Goal: Task Accomplishment & Management: Manage account settings

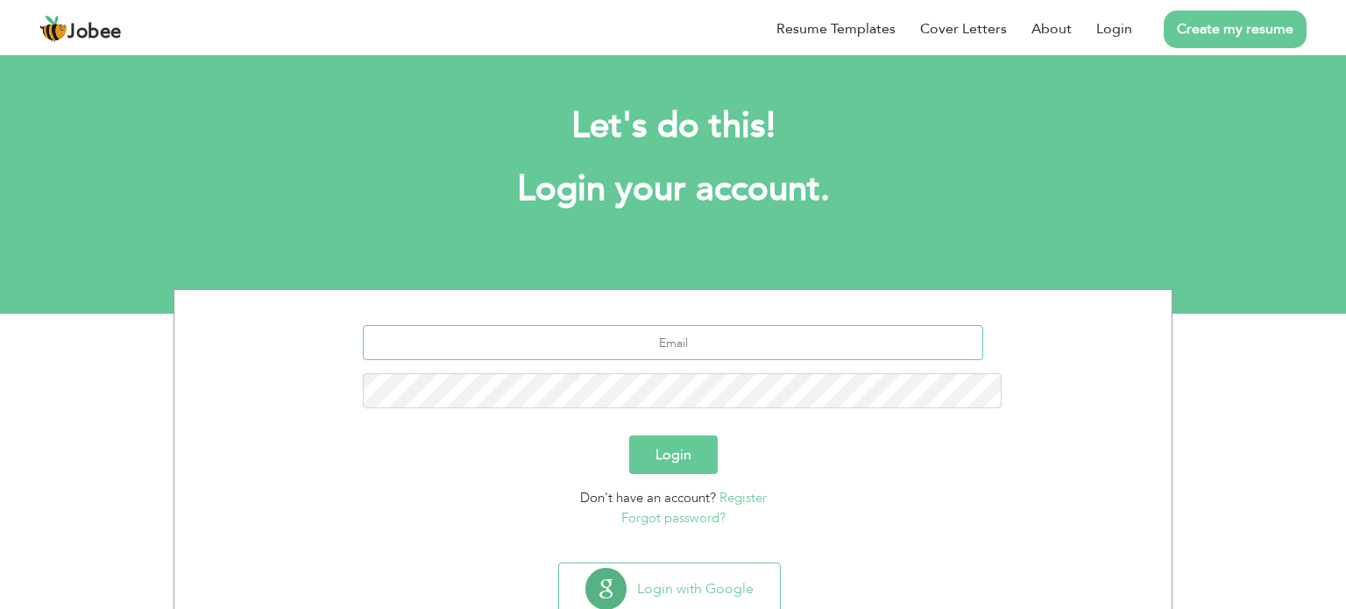
click at [652, 325] on input "text" at bounding box center [673, 342] width 621 height 35
type input "[EMAIL_ADDRESS][DOMAIN_NAME]"
click at [629, 436] on button "Login" at bounding box center [673, 455] width 89 height 39
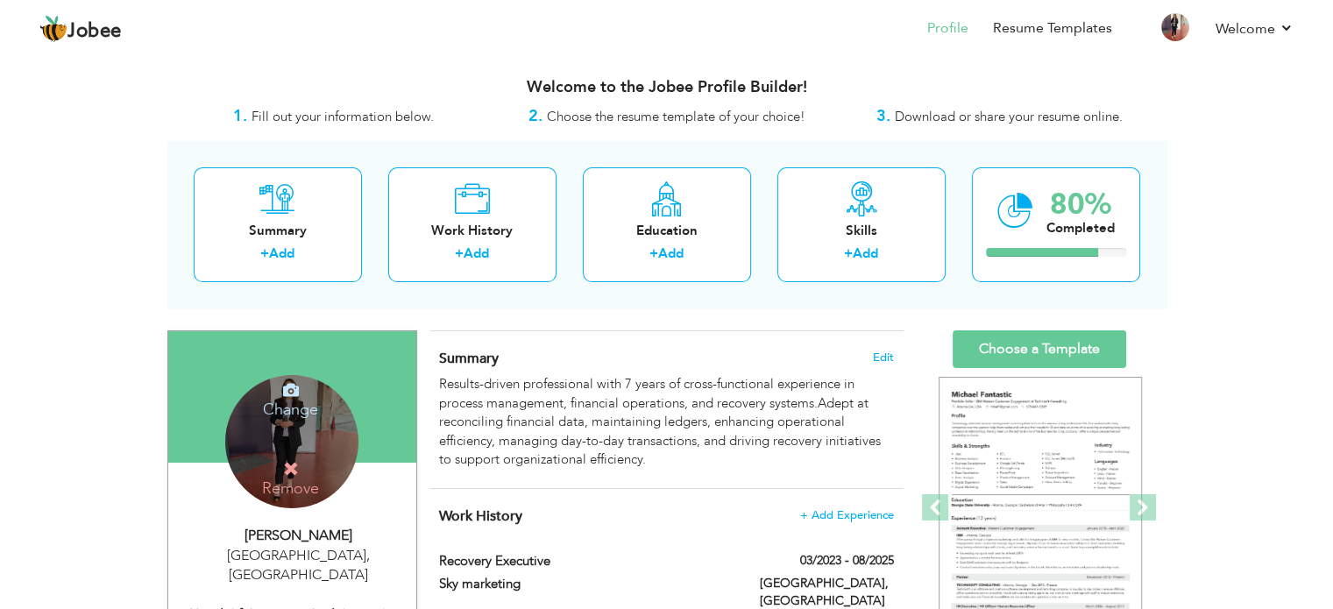
click at [297, 425] on div "Change Remove" at bounding box center [291, 441] width 133 height 133
click at [258, 427] on div "Change Remove" at bounding box center [291, 441] width 133 height 133
click at [322, 421] on div "Change Remove" at bounding box center [291, 441] width 133 height 133
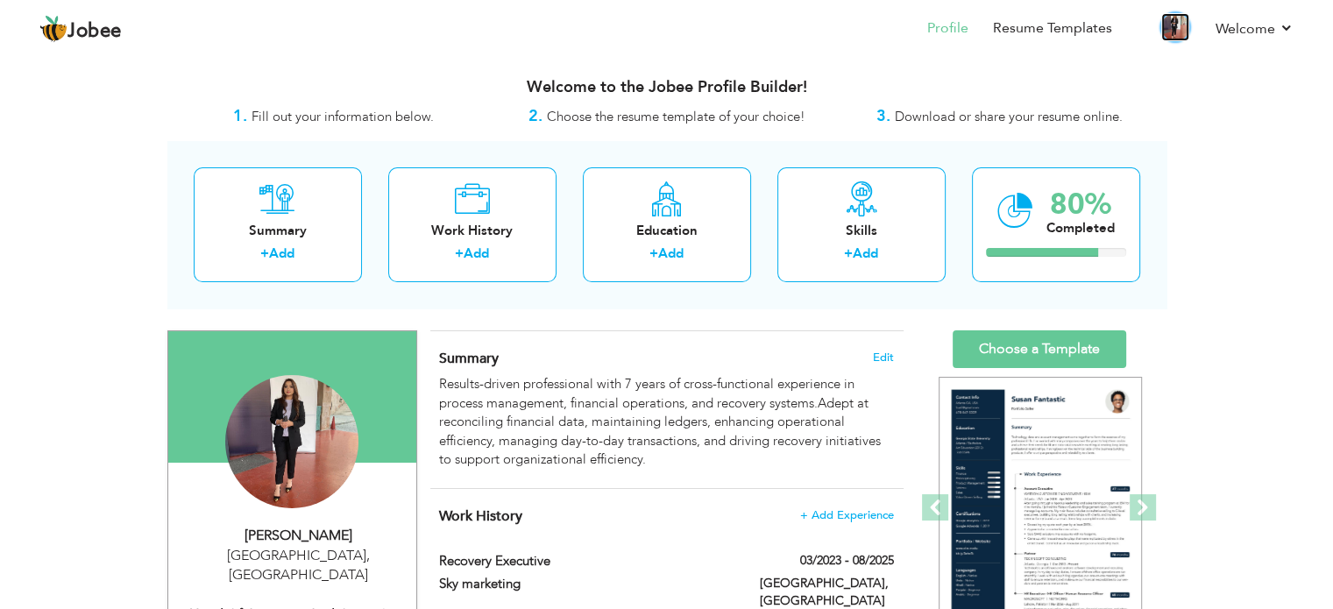
click at [1175, 30] on img at bounding box center [1175, 27] width 28 height 28
click at [1174, 31] on img at bounding box center [1175, 27] width 28 height 28
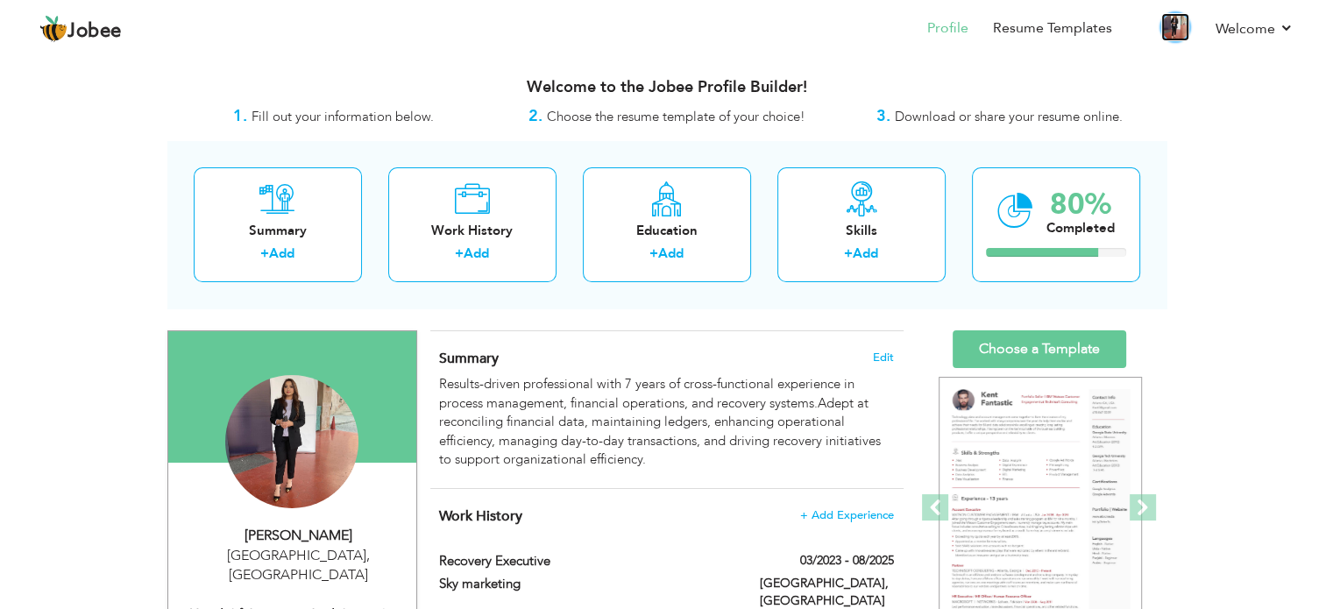
click at [1181, 22] on img at bounding box center [1175, 27] width 28 height 28
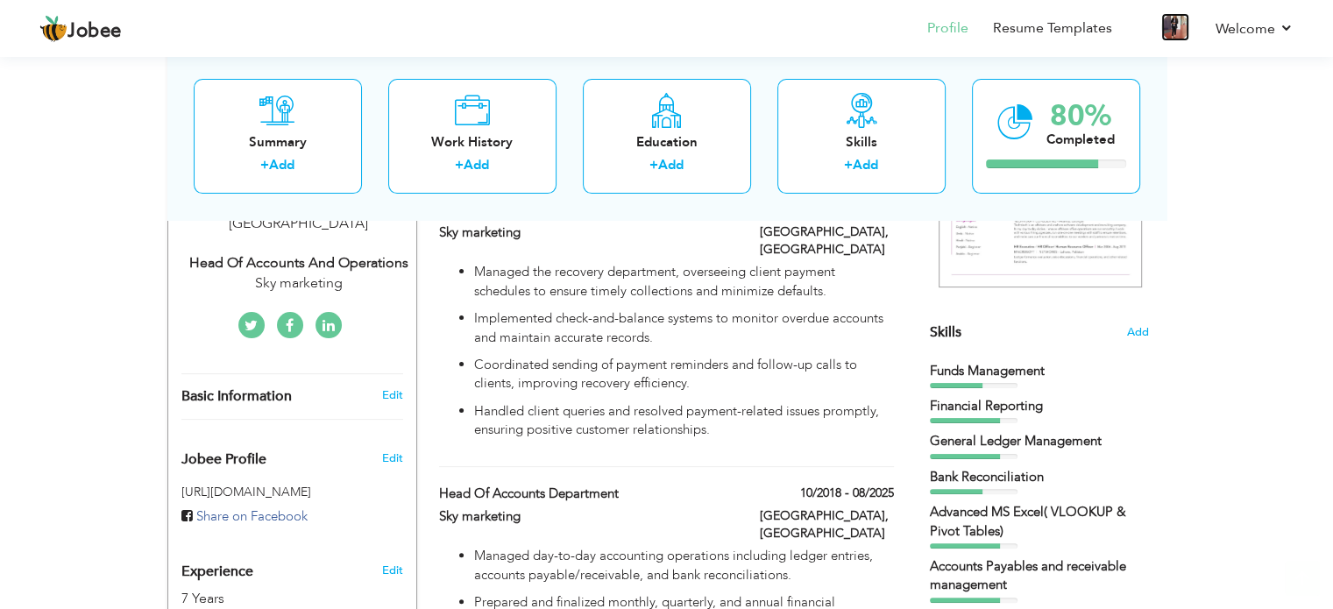
scroll to position [368, 0]
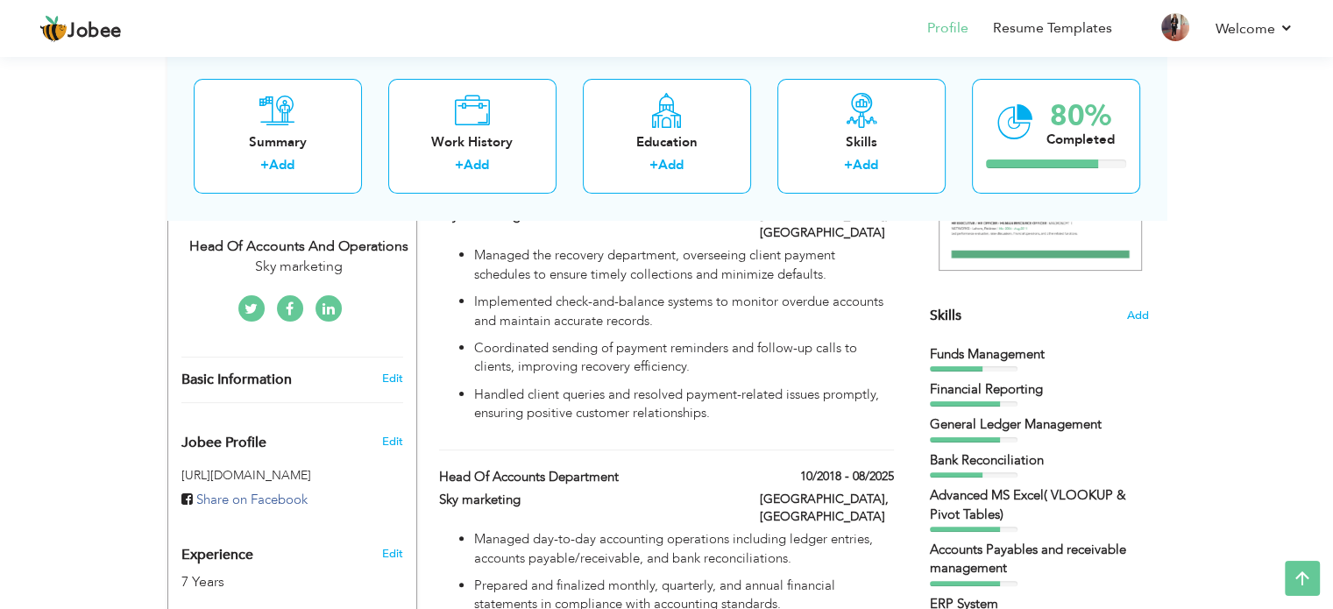
click at [403, 371] on div "Edit" at bounding box center [394, 379] width 41 height 16
type input "Zara"
type input "Saleem"
type input "03244097853"
select select "number:166"
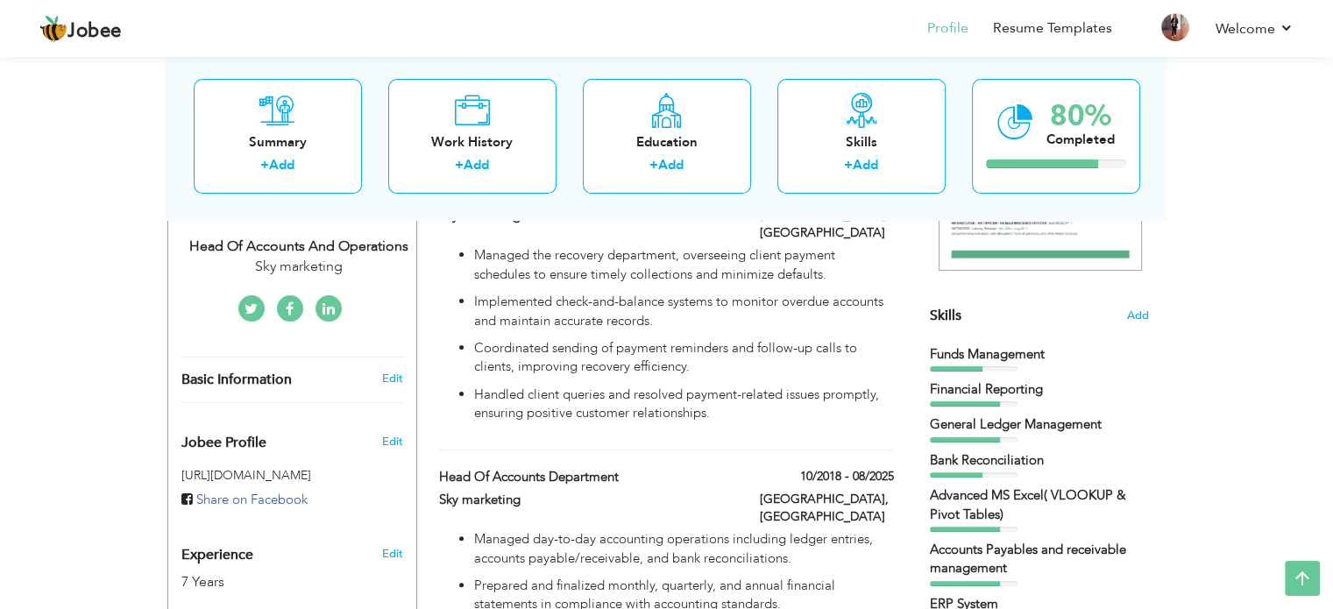
type input "[GEOGRAPHIC_DATA]"
select select "number:9"
type input "Sky marketing"
type input "Head of Accounts and Operations"
type input "[URL][DOMAIN_NAME]"
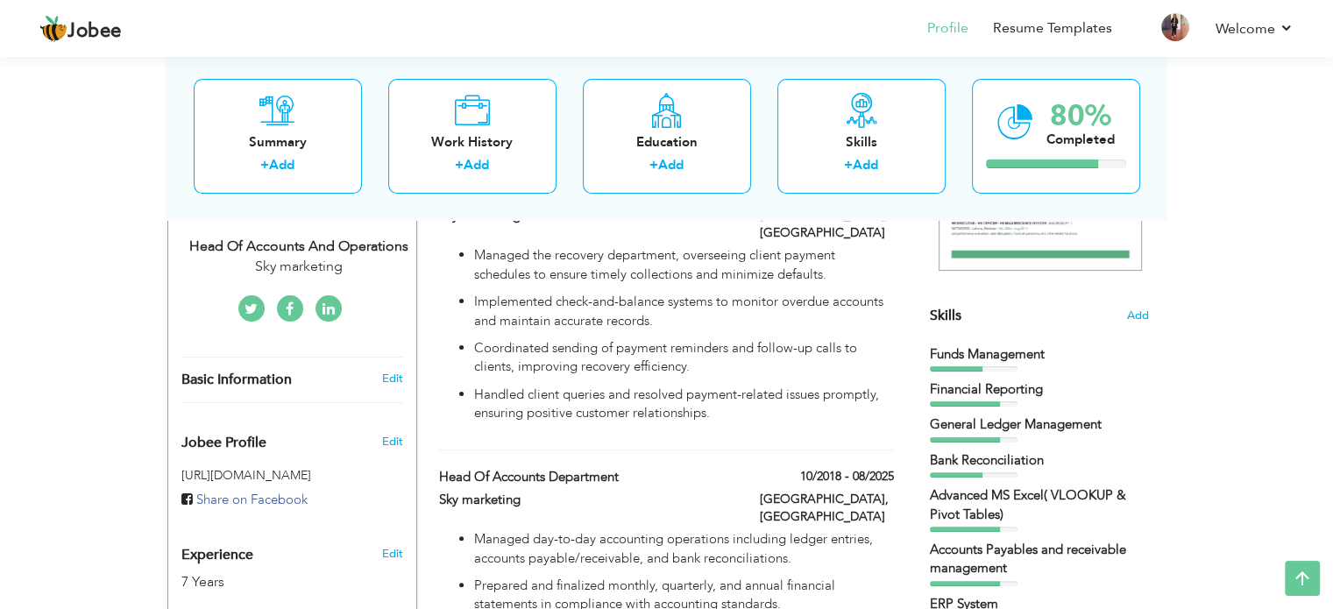
type input "[URL][DOMAIN_NAME]"
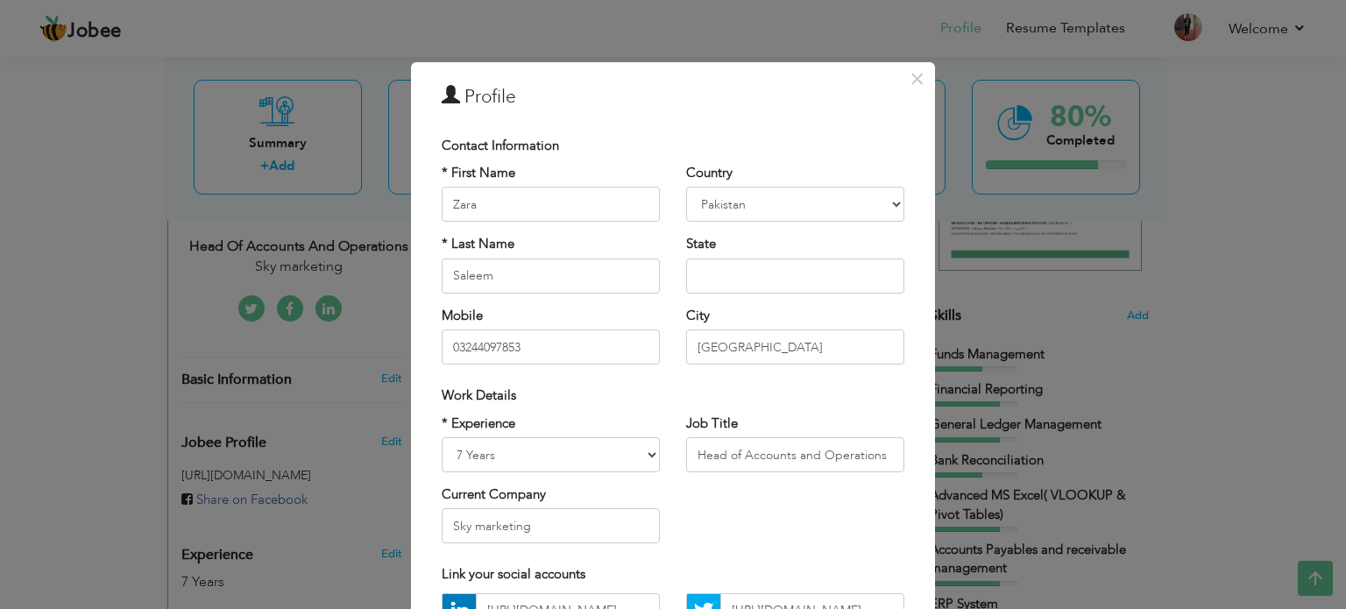
click at [1248, 388] on div "× Profile Contact Information * First Name [PERSON_NAME] * Last Name Saleem" at bounding box center [673, 304] width 1346 height 609
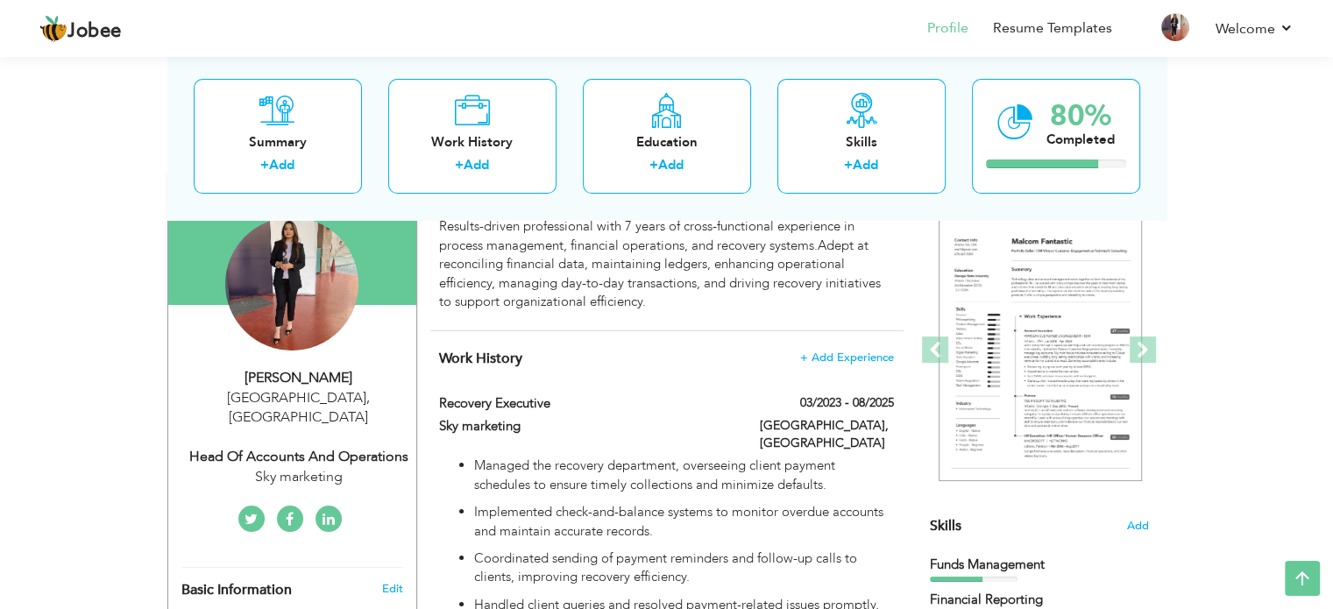
scroll to position [153, 0]
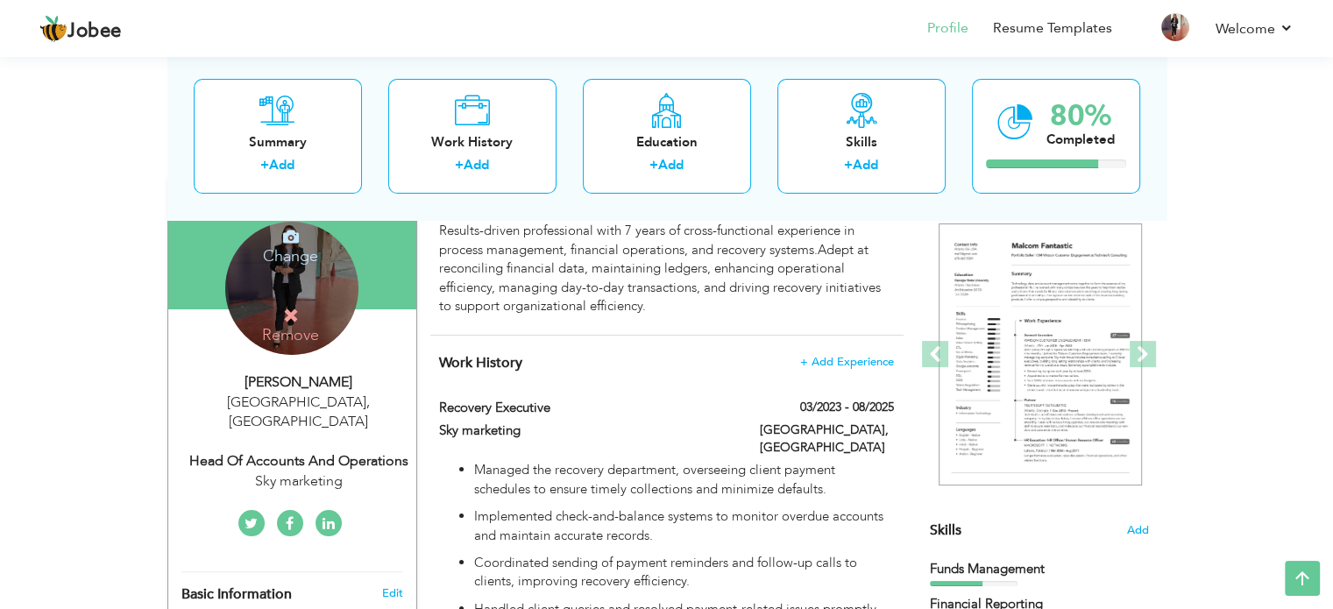
click at [286, 237] on icon at bounding box center [291, 237] width 16 height 16
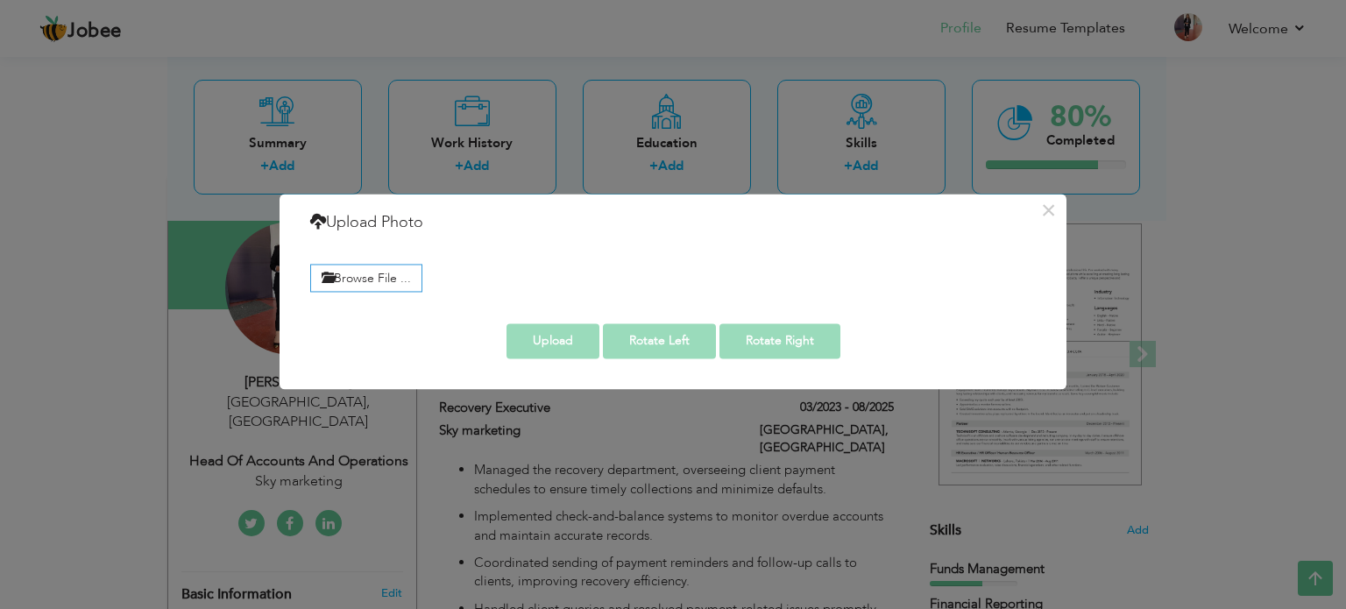
click at [598, 144] on div "× Upload Photo Browse File ..." at bounding box center [673, 304] width 1346 height 609
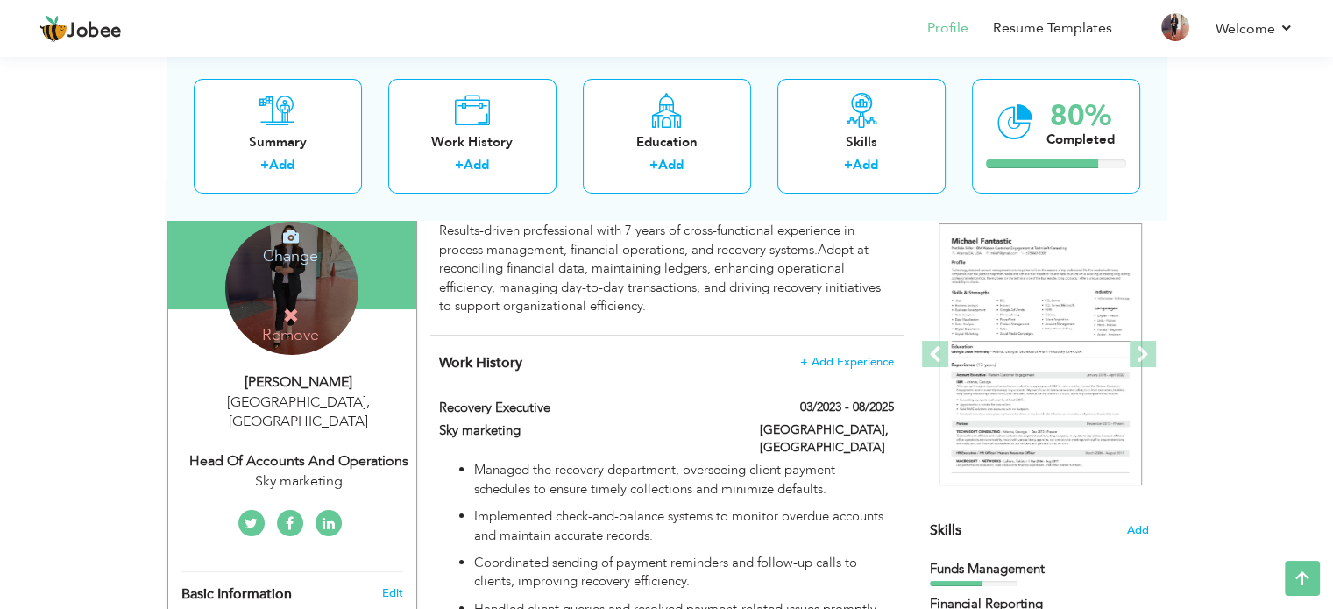
click at [298, 303] on div "Change Remove" at bounding box center [291, 288] width 133 height 133
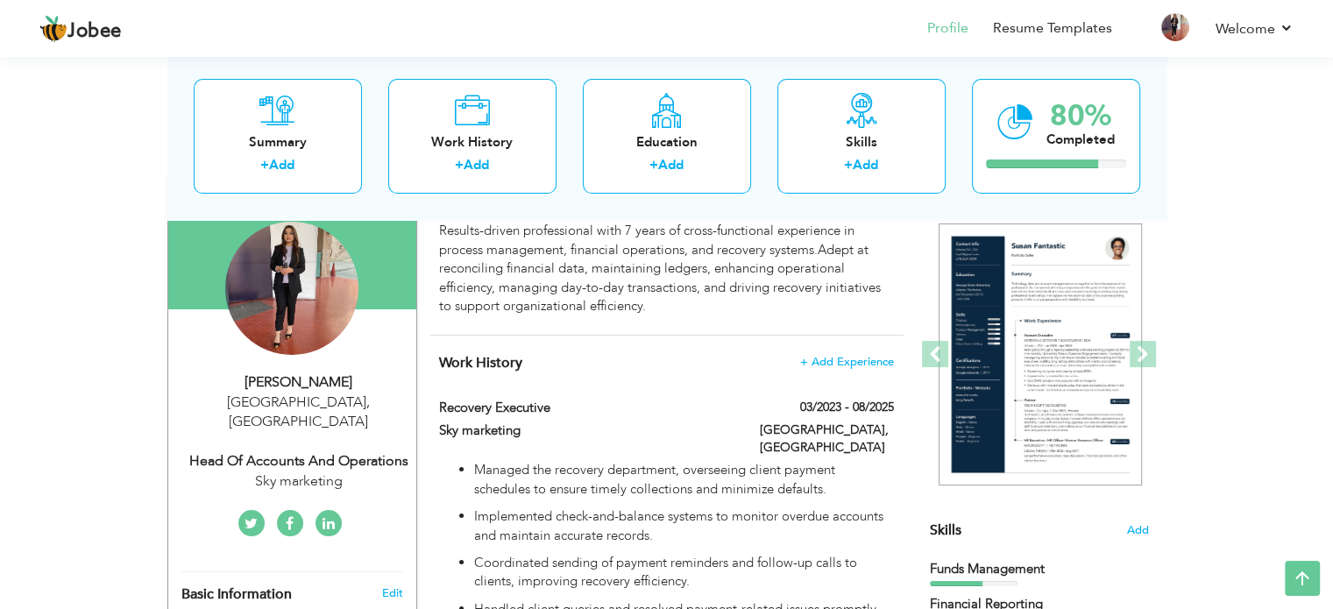
scroll to position [0, 0]
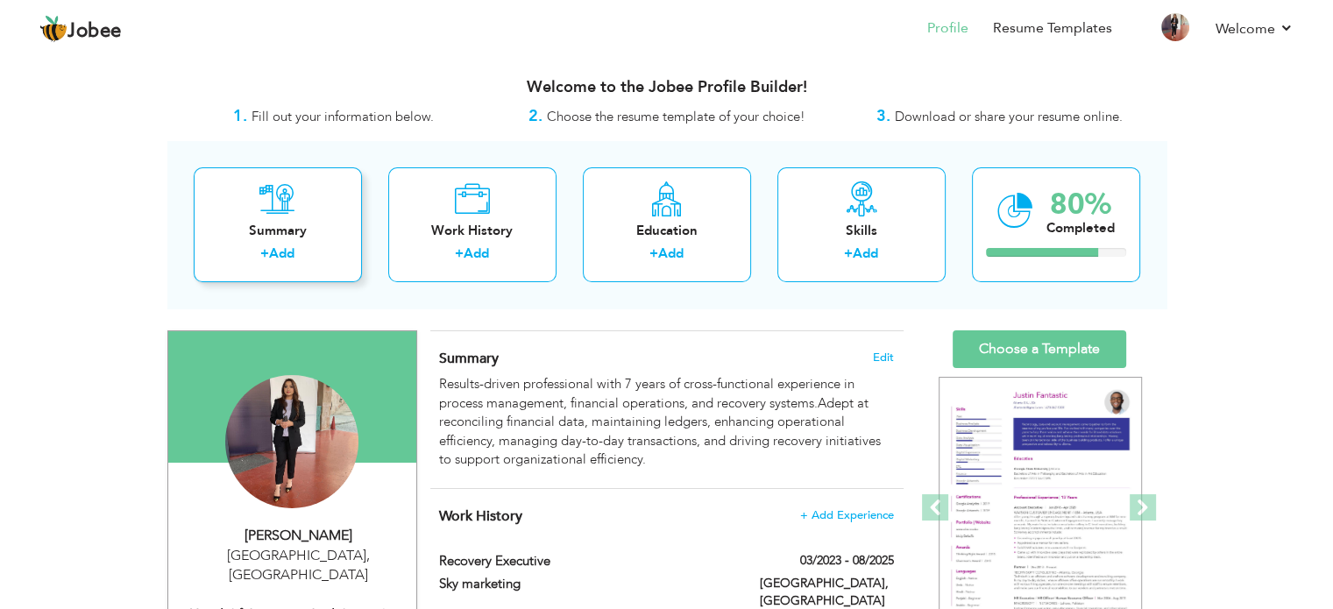
click at [313, 210] on div "Summary + Add" at bounding box center [278, 224] width 168 height 115
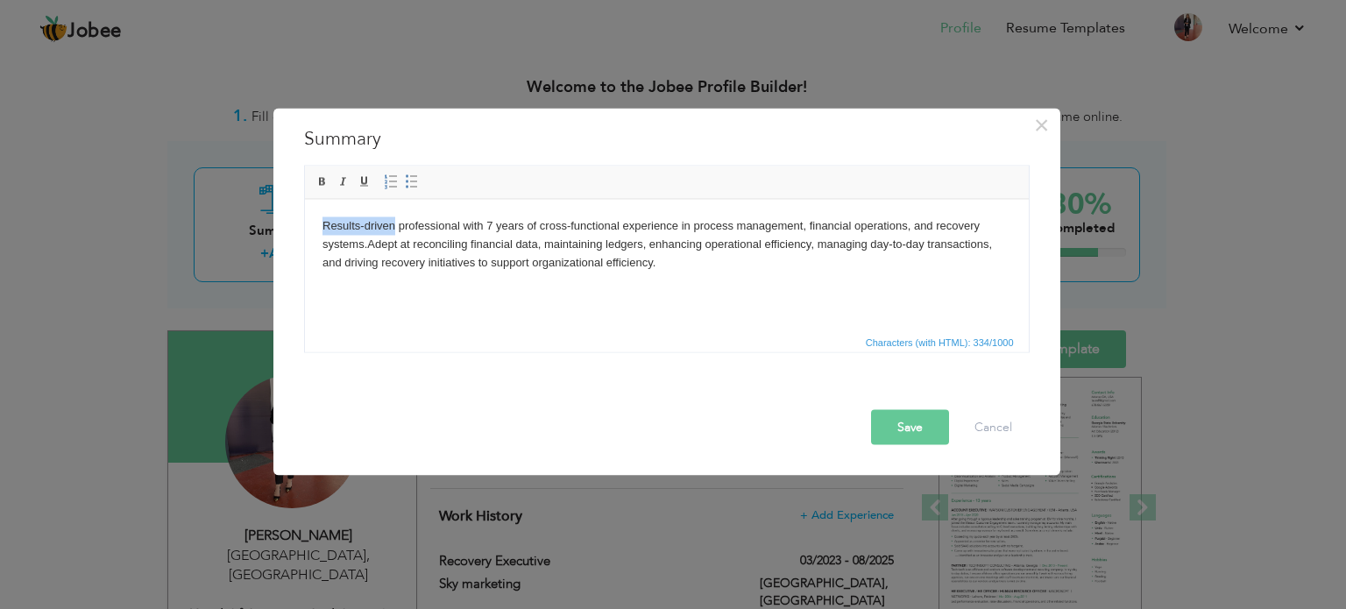
drag, startPoint x: 395, startPoint y: 224, endPoint x: 301, endPoint y: 216, distance: 95.0
click at [304, 216] on html "Results-driven professional with 7 years of cross-functional experience in proc…" at bounding box center [666, 243] width 724 height 89
copy body "Results-driven"
click at [895, 427] on button "Save" at bounding box center [910, 426] width 78 height 35
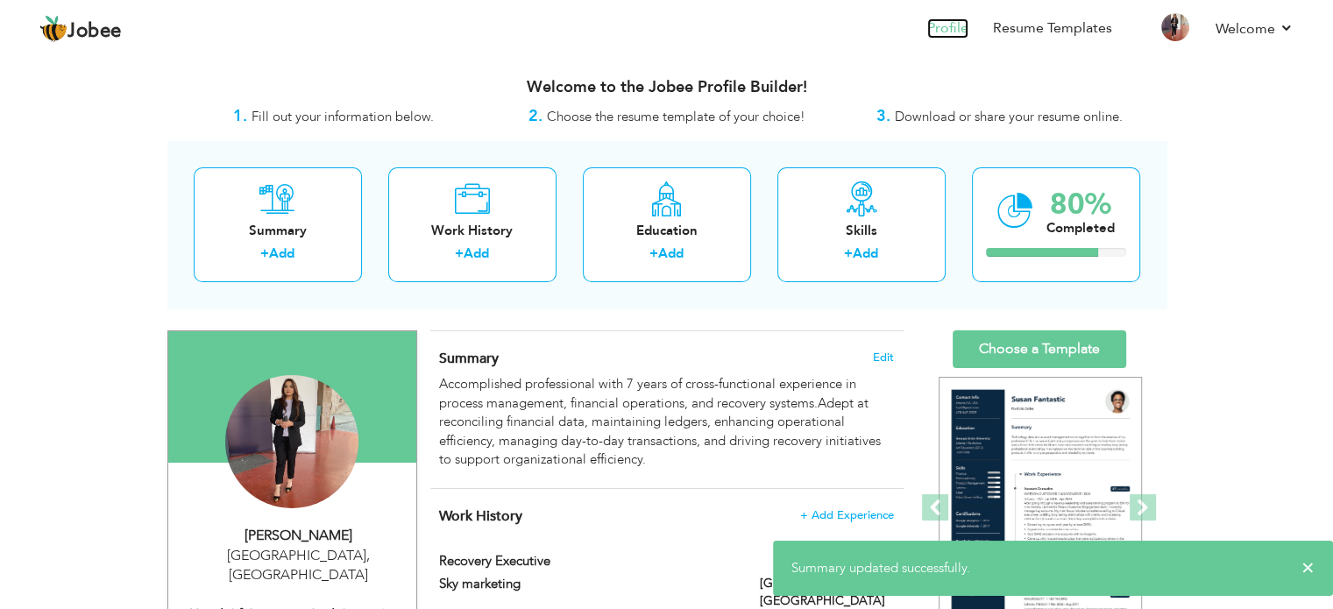
click at [938, 18] on link "Profile" at bounding box center [947, 28] width 41 height 20
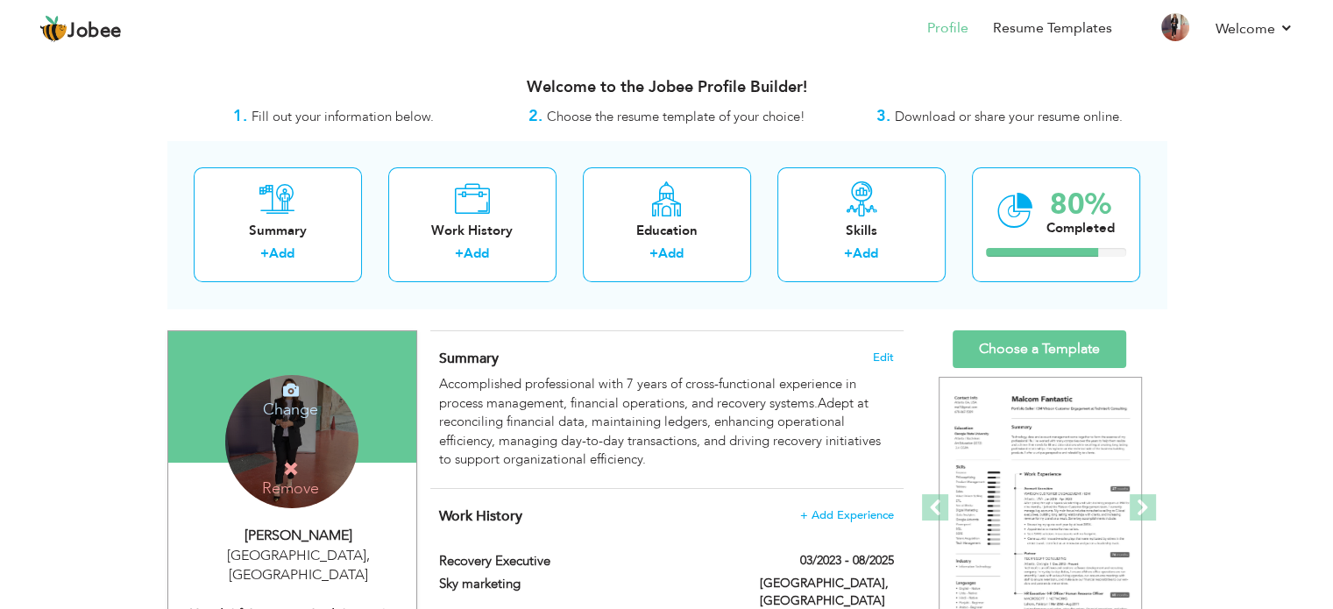
click at [296, 472] on icon at bounding box center [291, 469] width 16 height 16
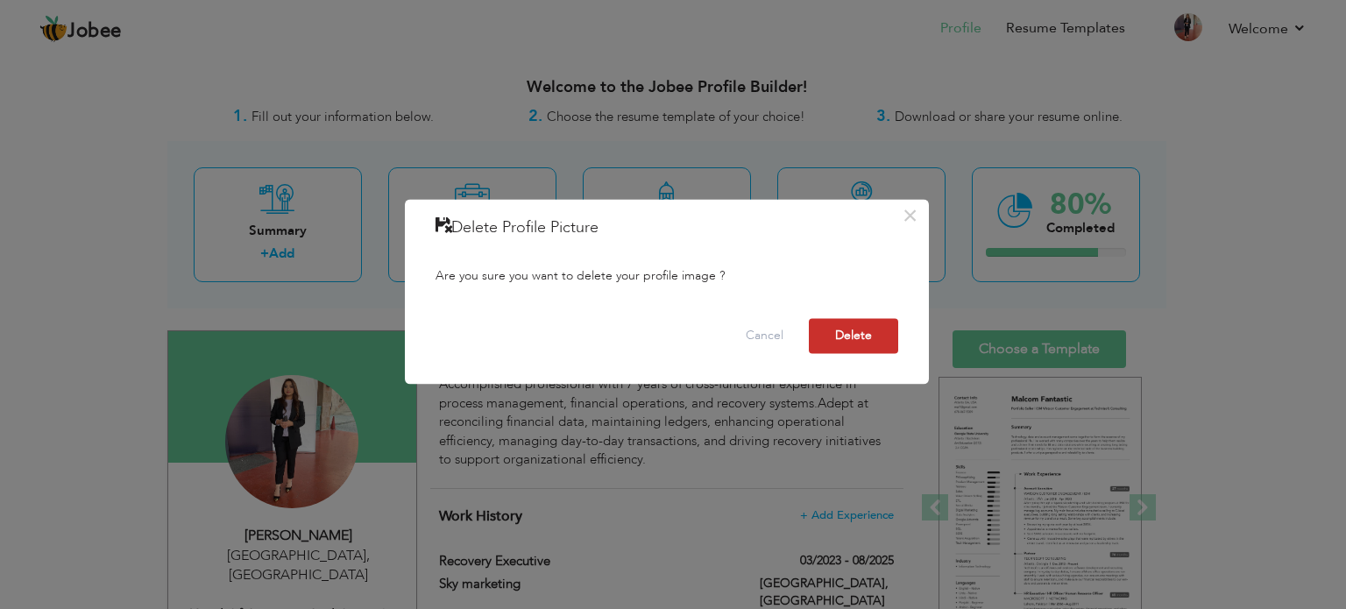
click at [880, 330] on button "Delete" at bounding box center [853, 335] width 89 height 35
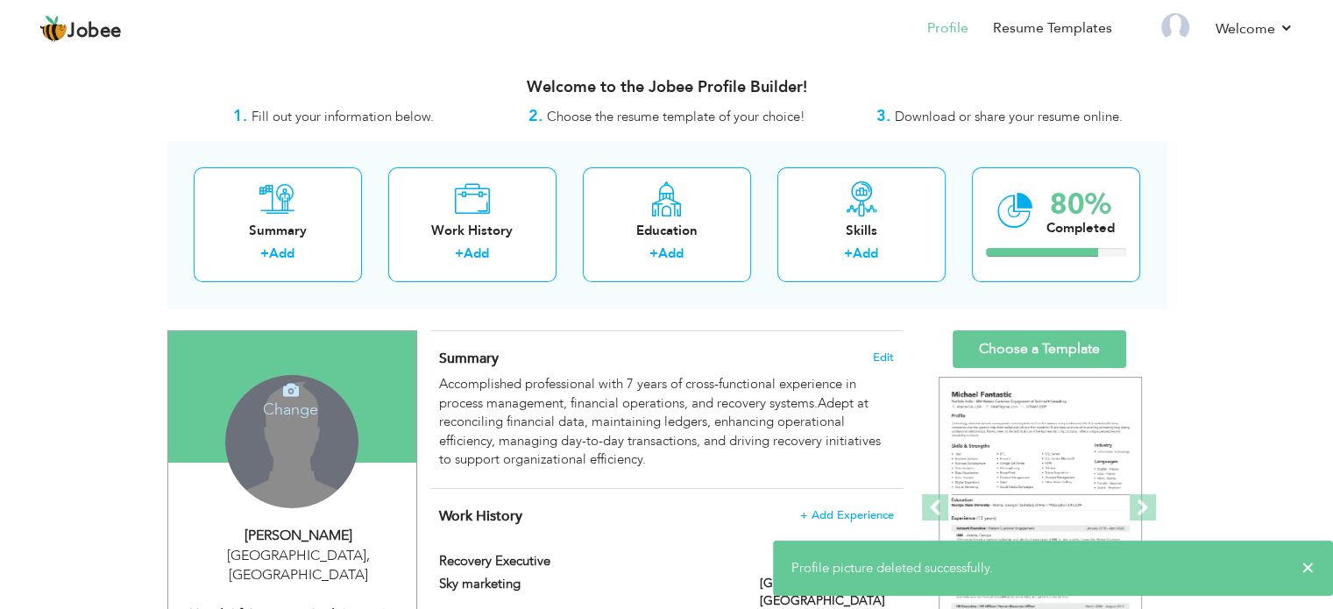
click at [287, 402] on h4 "Change" at bounding box center [290, 398] width 125 height 42
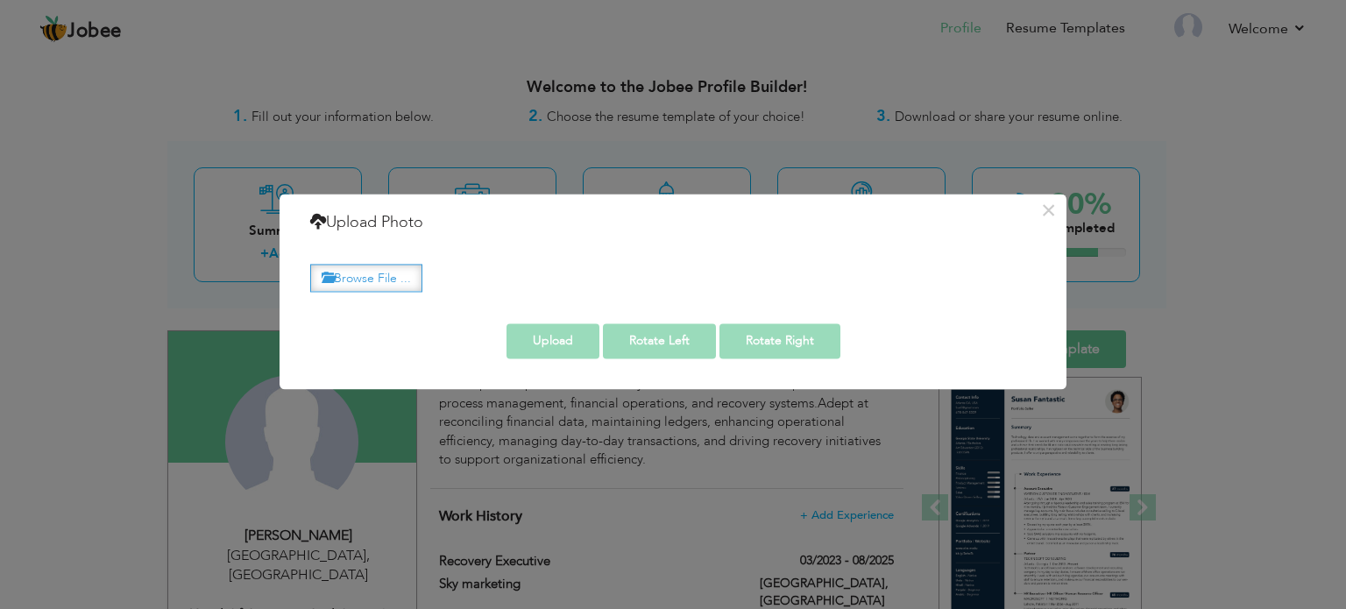
click at [405, 280] on label "Browse File ..." at bounding box center [366, 278] width 112 height 27
click at [0, 0] on input "Browse File ..." at bounding box center [0, 0] width 0 height 0
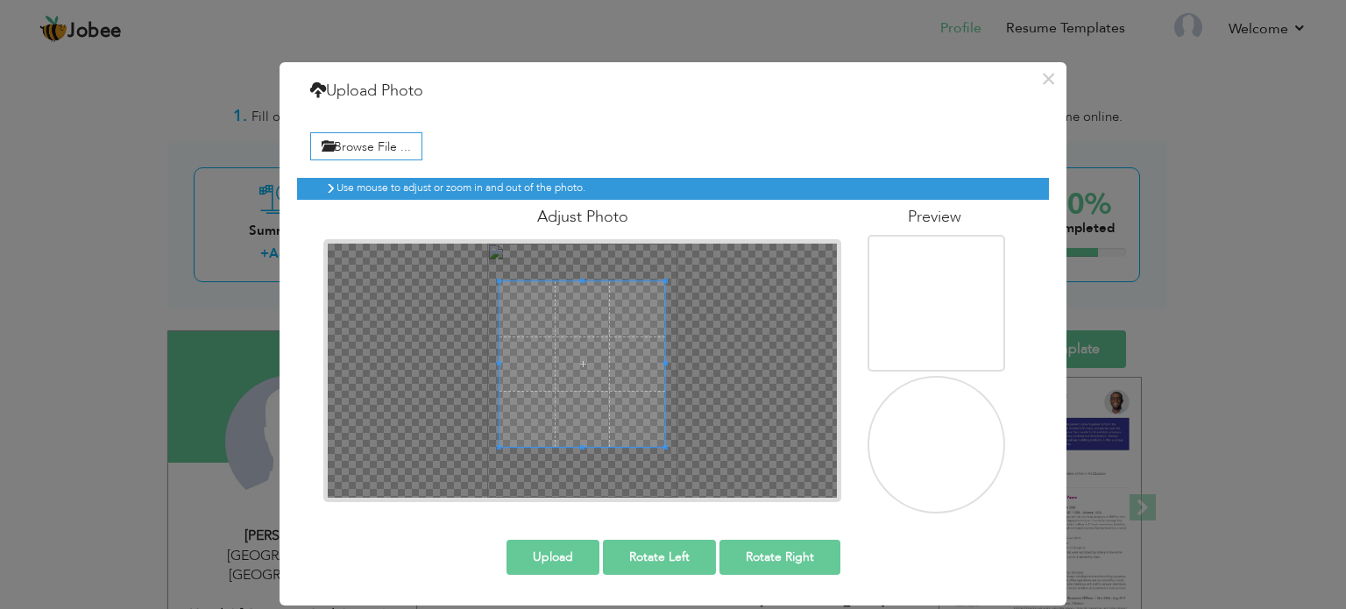
click at [584, 280] on span at bounding box center [582, 281] width 166 height 4
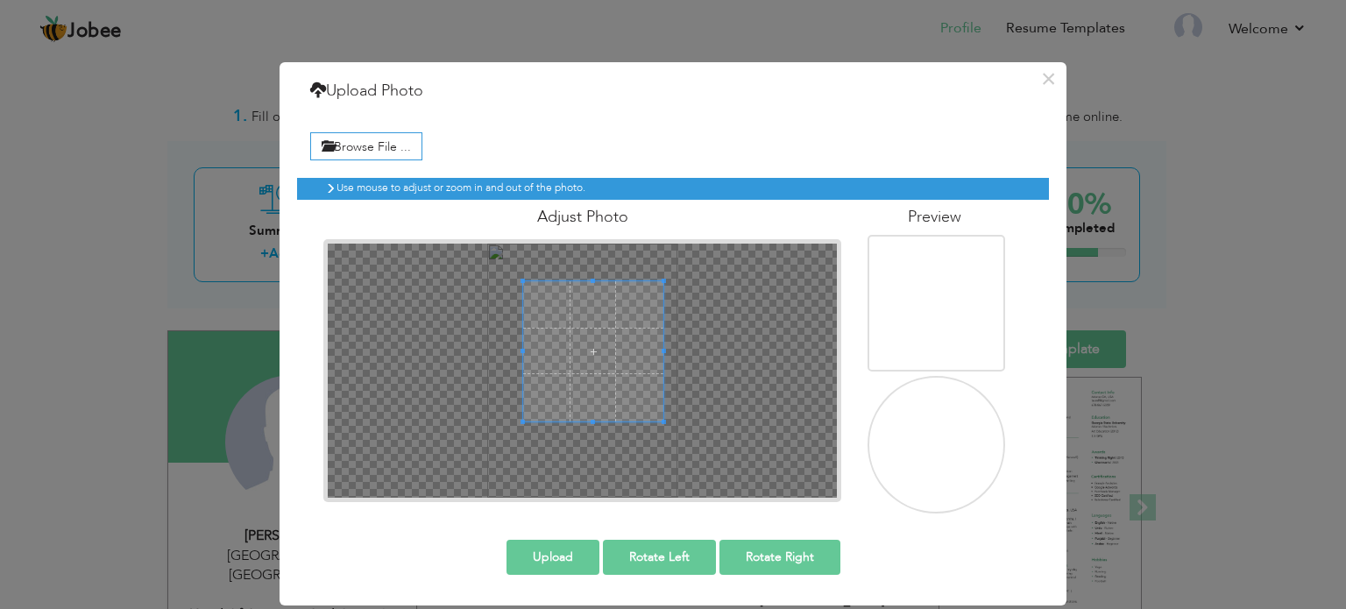
click at [559, 345] on div at bounding box center [593, 351] width 140 height 140
click at [592, 348] on div at bounding box center [593, 351] width 140 height 140
click at [597, 380] on div at bounding box center [593, 351] width 140 height 140
click at [586, 359] on span at bounding box center [583, 349] width 140 height 140
click at [585, 384] on div at bounding box center [583, 349] width 140 height 140
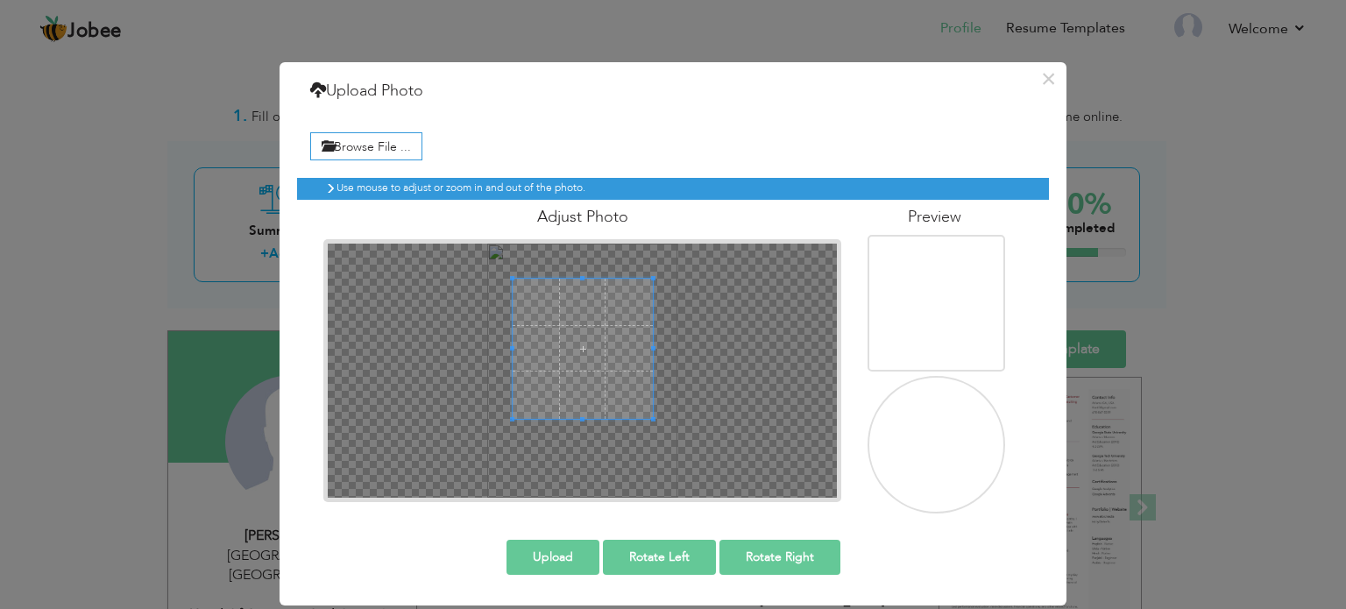
click at [589, 323] on div at bounding box center [583, 349] width 140 height 140
click at [947, 436] on div "Use mouse to adjust or zoom in and out of the photo. Adjust Photo" at bounding box center [673, 340] width 752 height 350
click at [1045, 73] on button "×" at bounding box center [1048, 79] width 28 height 28
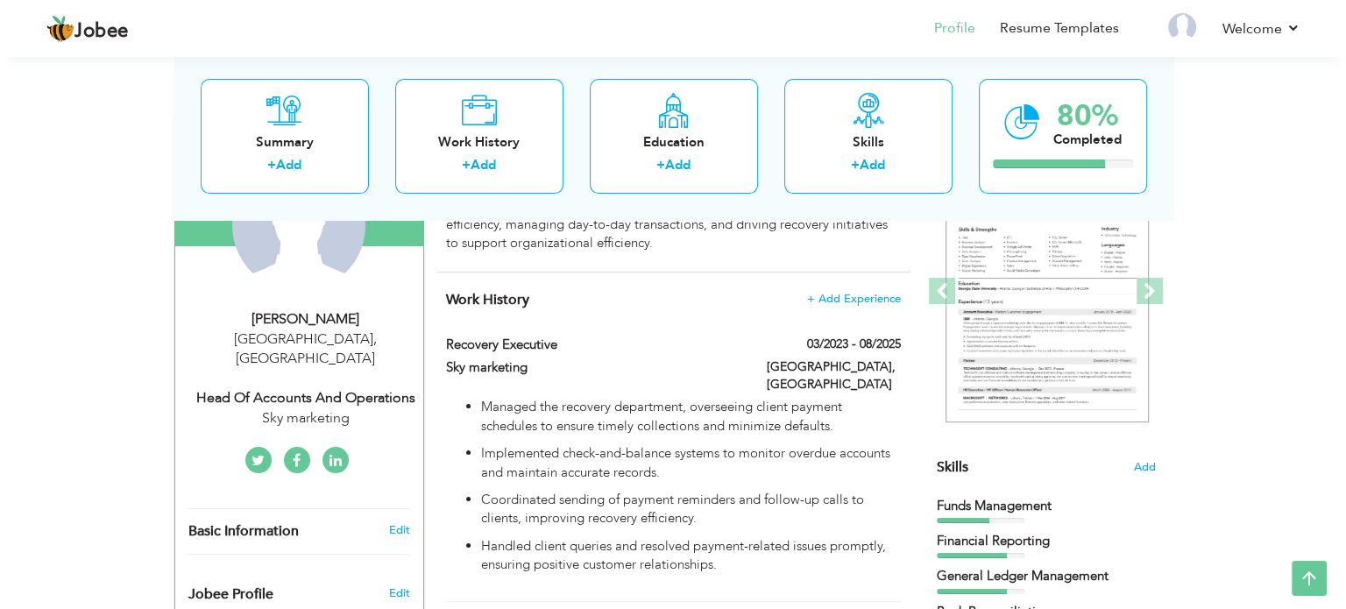
scroll to position [214, 0]
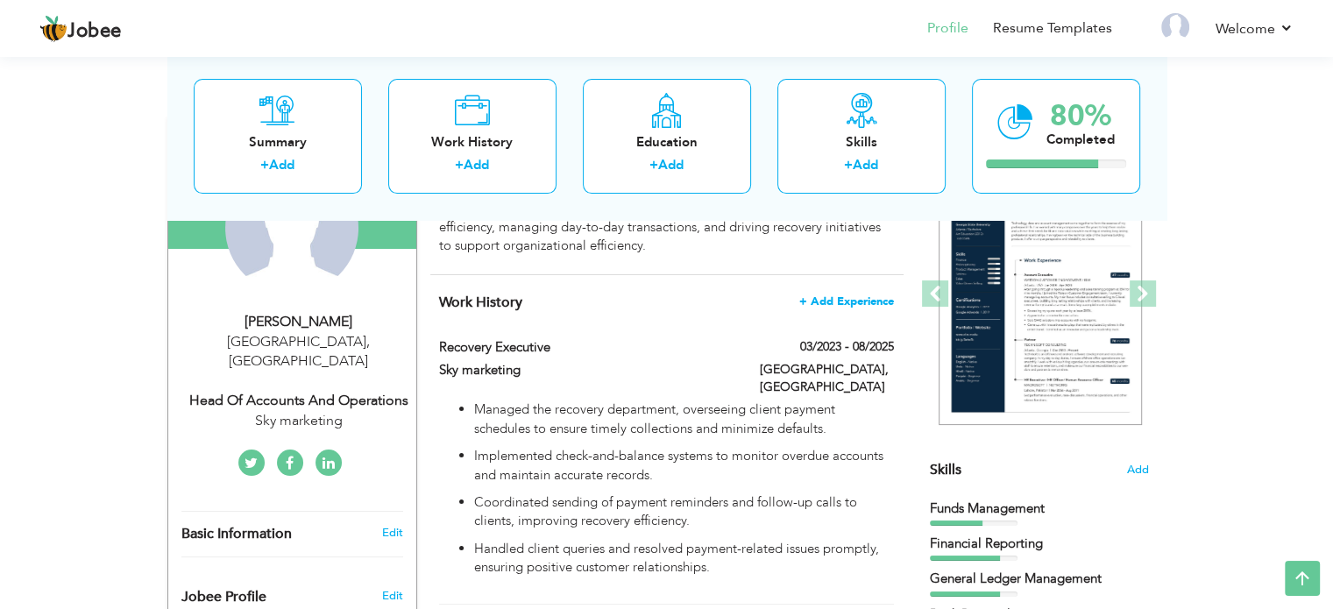
click at [832, 301] on span "+ Add Experience" at bounding box center [846, 301] width 95 height 12
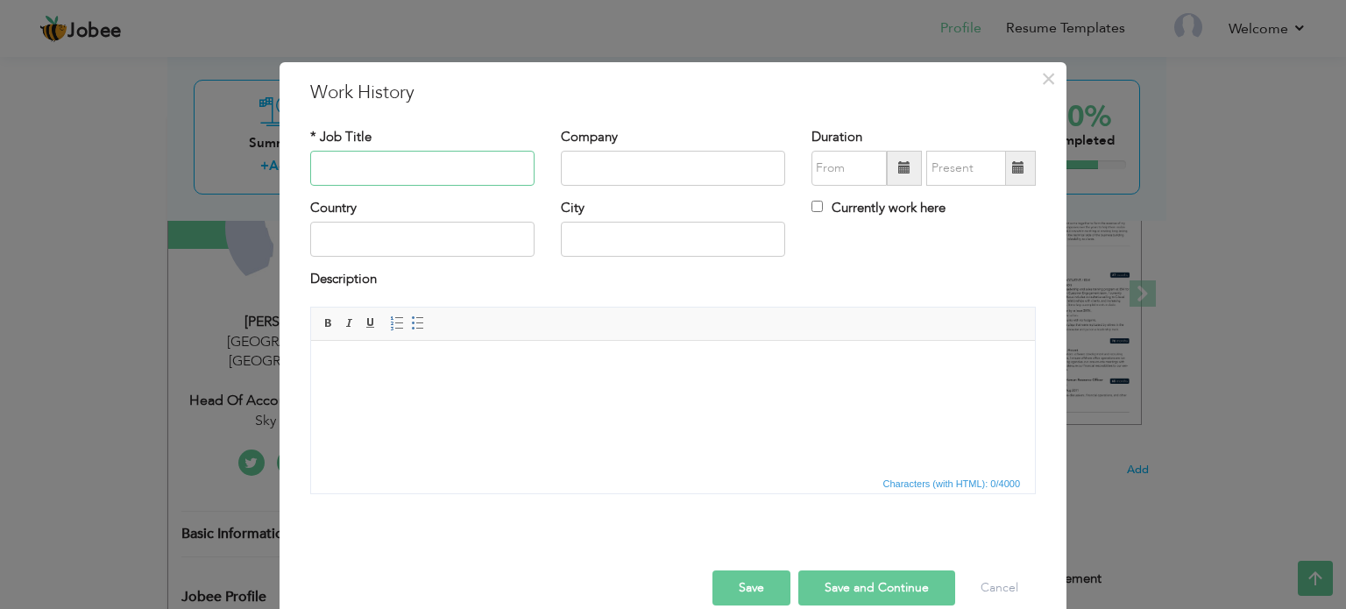
click at [429, 169] on input "text" at bounding box center [422, 168] width 224 height 35
